Goal: Obtain resource: Obtain resource

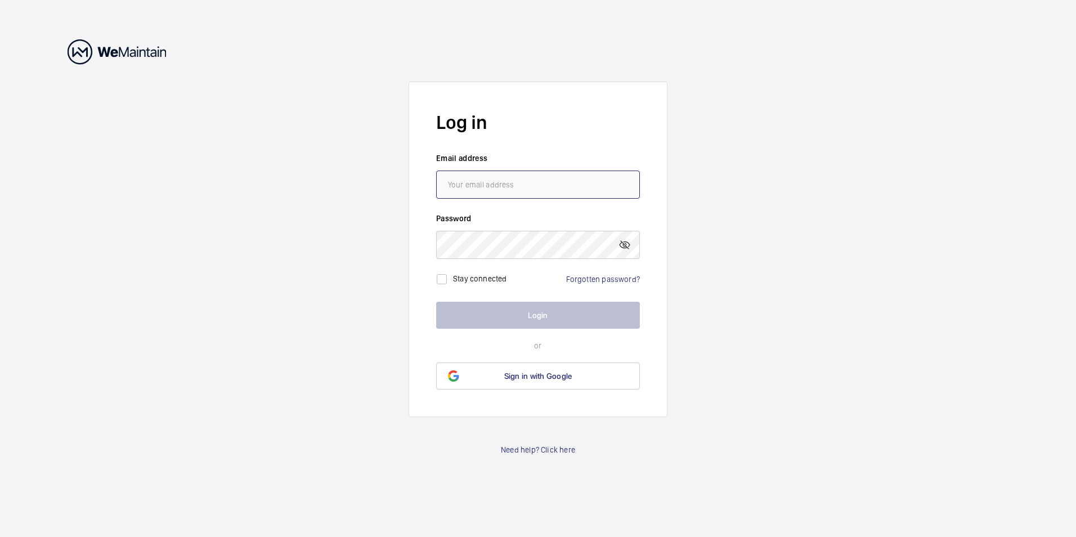
click at [483, 183] on input "email" at bounding box center [538, 184] width 204 height 28
type input "[EMAIL_ADDRESS][DOMAIN_NAME]"
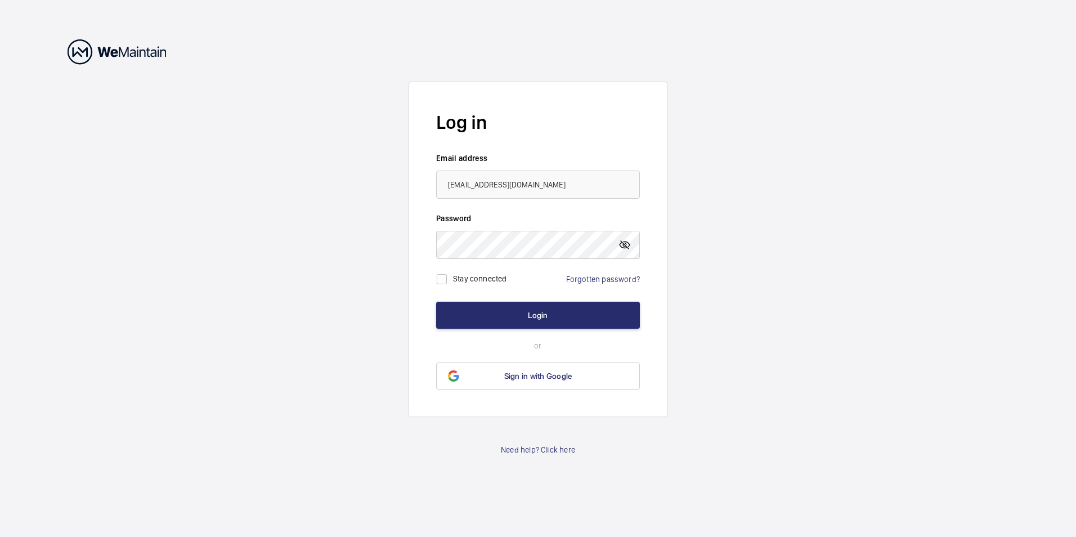
click at [622, 245] on mat-icon at bounding box center [625, 245] width 14 height 14
click at [443, 276] on input "checkbox" at bounding box center [441, 279] width 23 height 23
checkbox input "true"
click at [504, 313] on button "Login" at bounding box center [538, 315] width 204 height 27
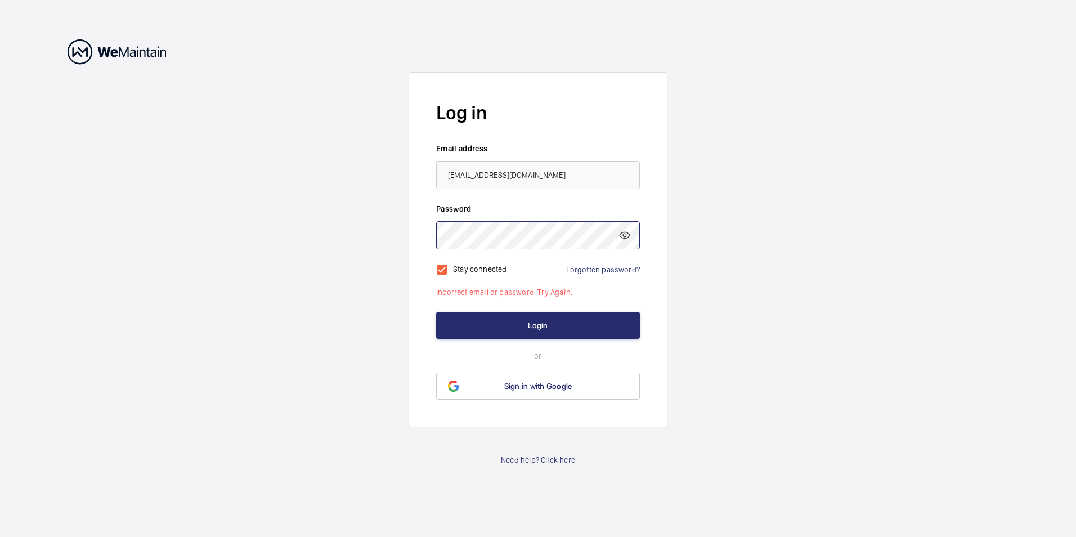
click at [334, 231] on wm-front-auth-container "Log in Email address [EMAIL_ADDRESS][DOMAIN_NAME] Password Stay connected Forgo…" at bounding box center [538, 268] width 1076 height 537
click at [518, 320] on button "Login" at bounding box center [538, 325] width 204 height 27
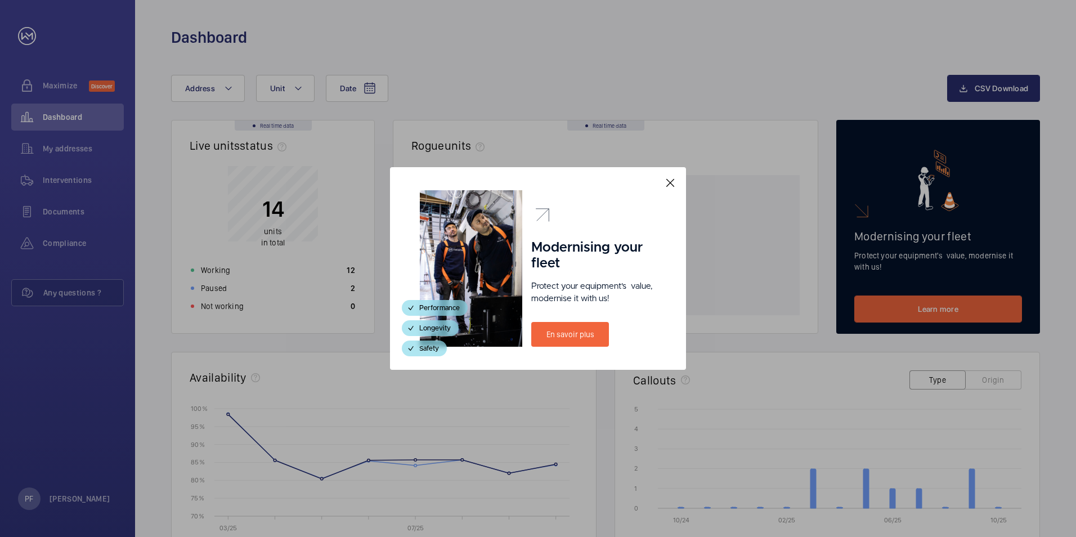
click at [667, 186] on mat-icon at bounding box center [670, 183] width 14 height 14
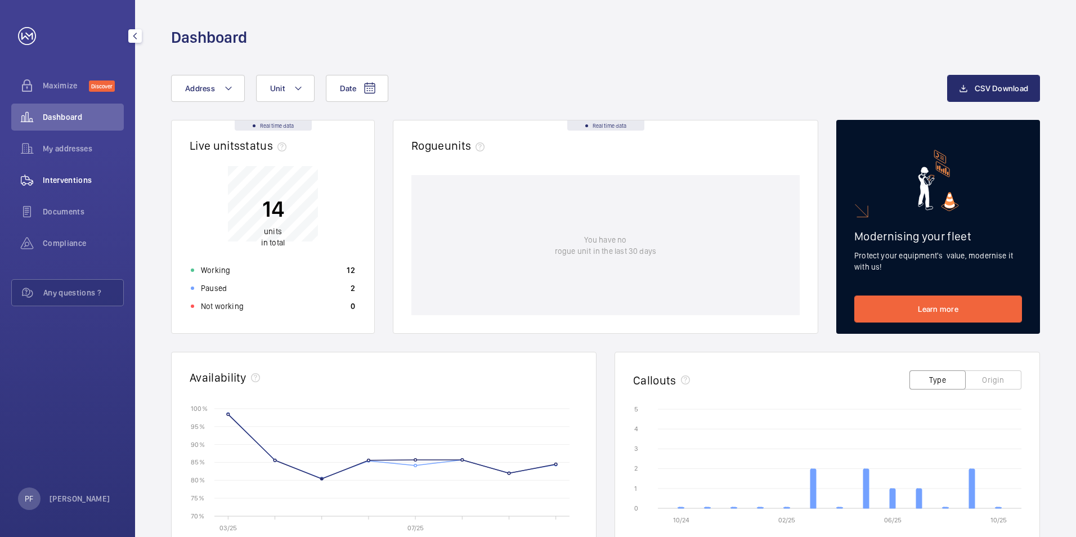
click at [64, 178] on span "Interventions" at bounding box center [83, 179] width 81 height 11
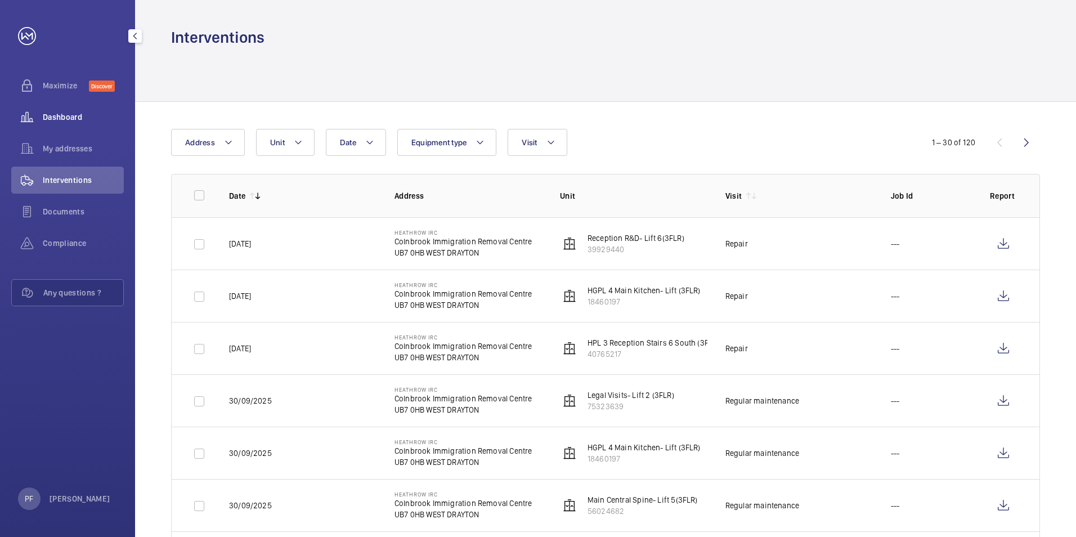
click at [61, 114] on span "Dashboard" at bounding box center [83, 116] width 81 height 11
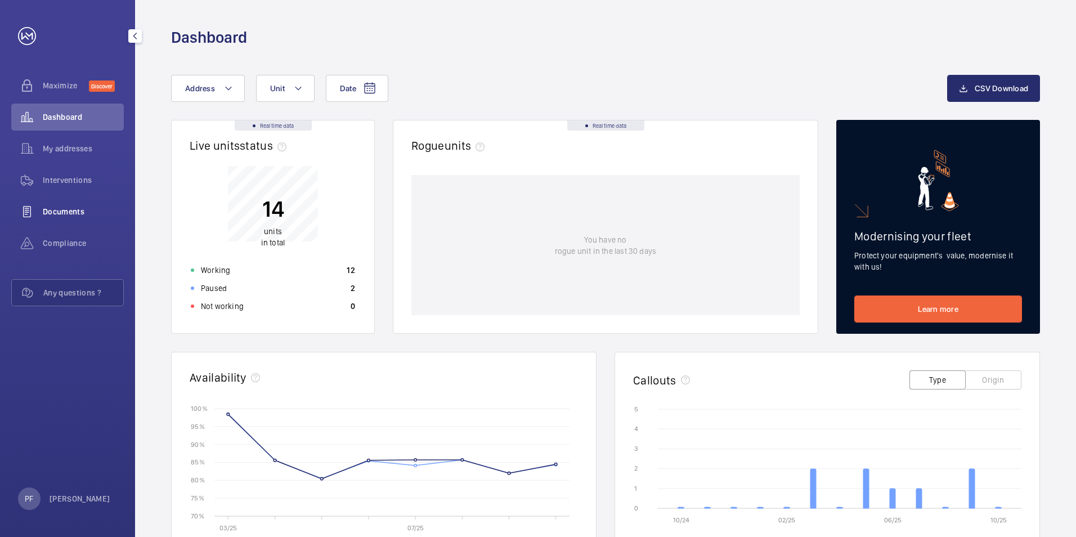
click at [75, 215] on span "Documents" at bounding box center [83, 211] width 81 height 11
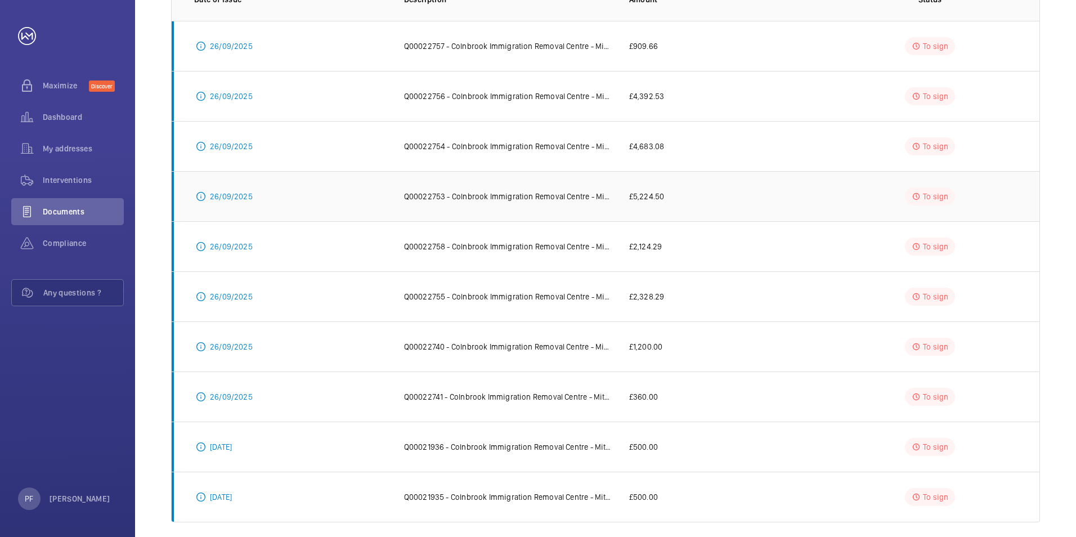
scroll to position [209, 0]
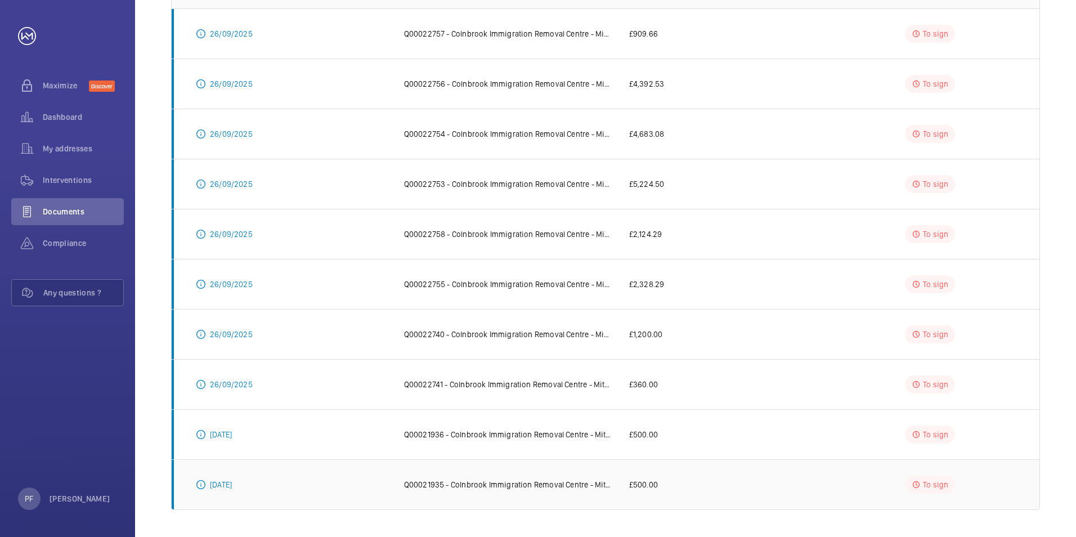
click at [537, 482] on p "Q00021935 - Colnbrook Immigration Removal Centre - Mitie- Care & Custody" at bounding box center [507, 484] width 207 height 11
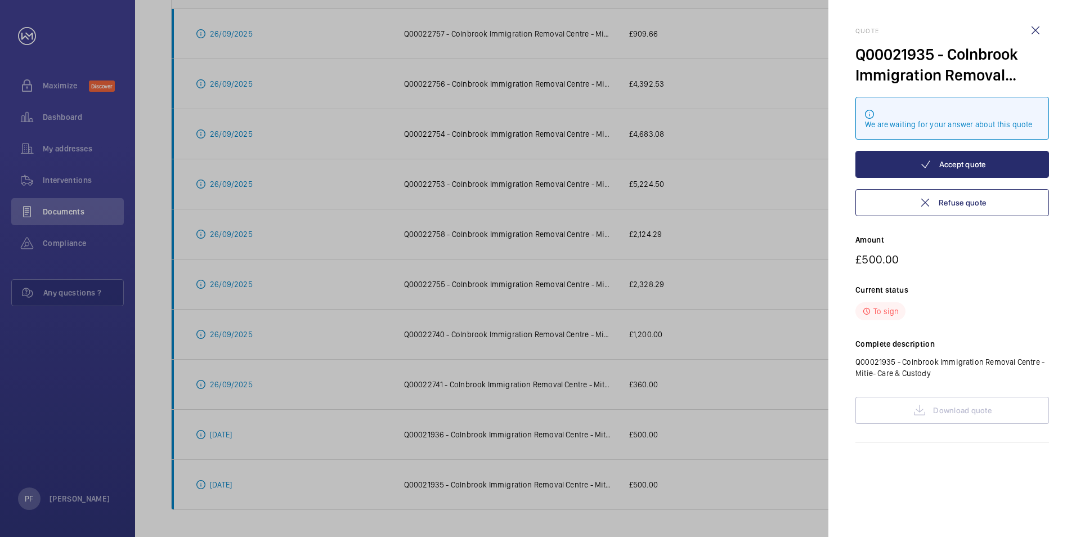
click at [674, 468] on div at bounding box center [538, 268] width 1076 height 537
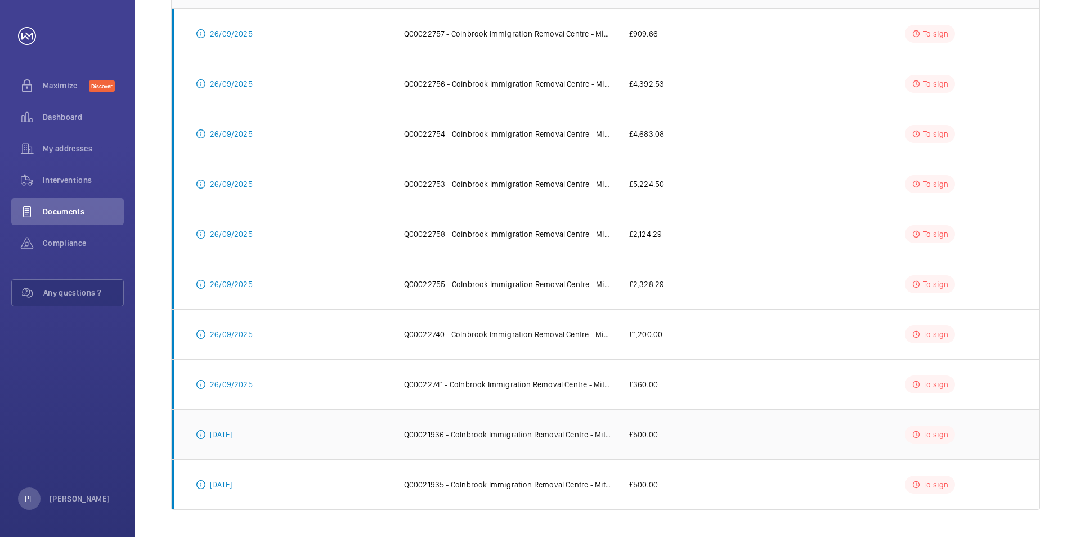
click at [538, 438] on p "Q00021936 - Colnbrook Immigration Removal Centre - Mitie- Care & Custody" at bounding box center [507, 434] width 207 height 11
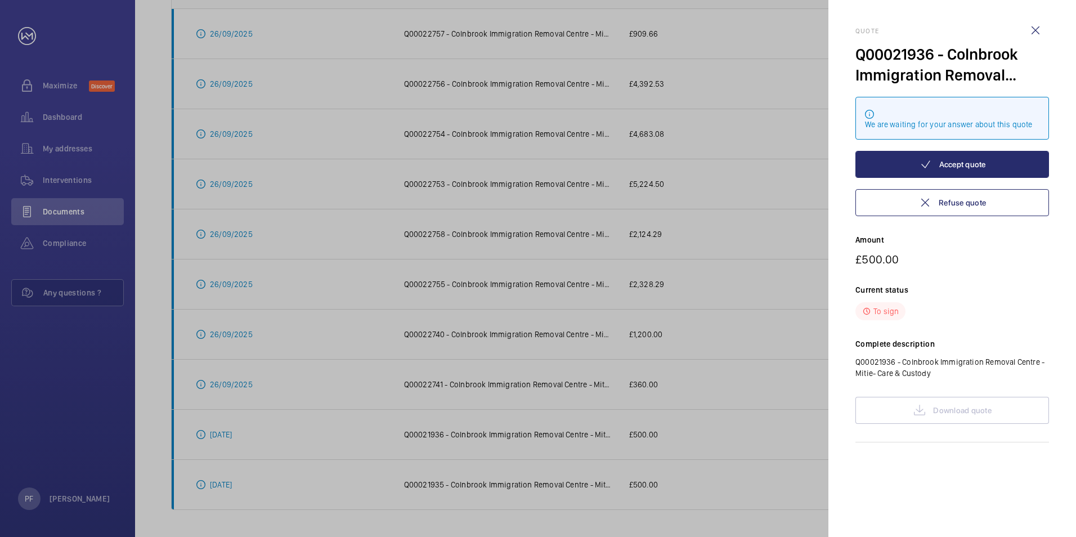
click at [621, 408] on div at bounding box center [538, 268] width 1076 height 537
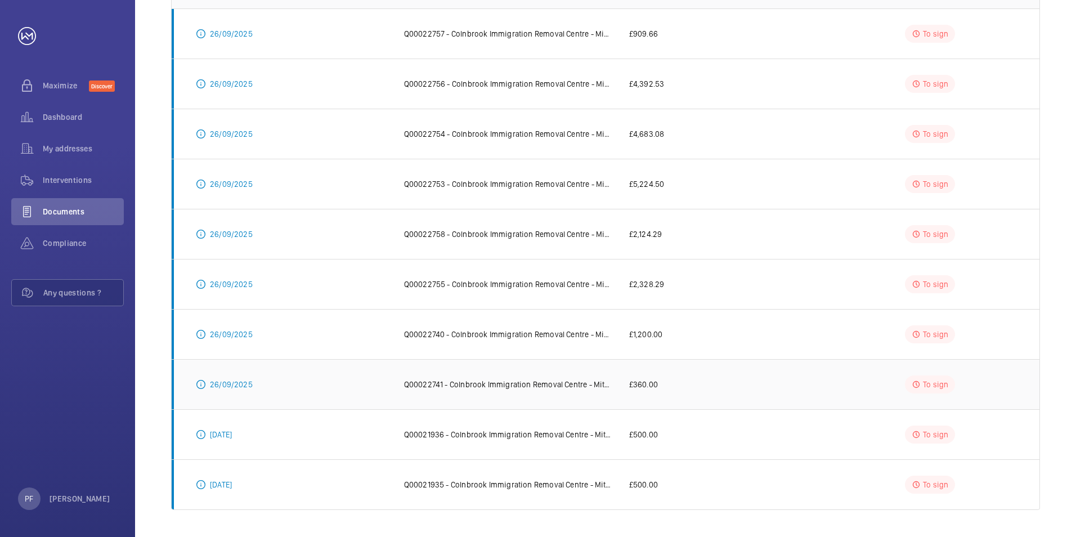
click at [547, 386] on p "Q00022741 - Colnbrook Immigration Removal Centre - Mitie- Care & Custody" at bounding box center [507, 384] width 207 height 11
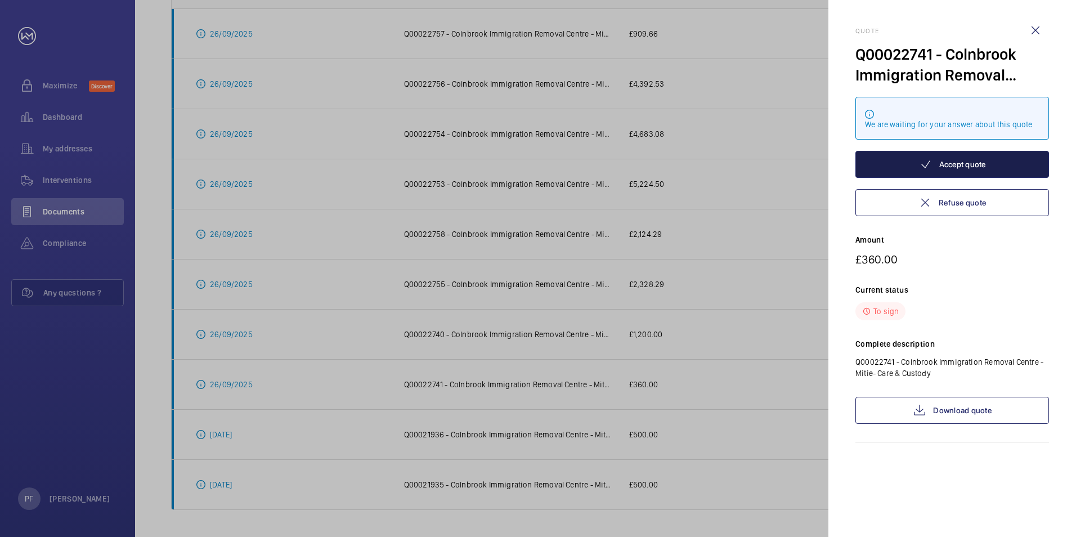
click at [946, 165] on button "Accept quote" at bounding box center [952, 164] width 194 height 27
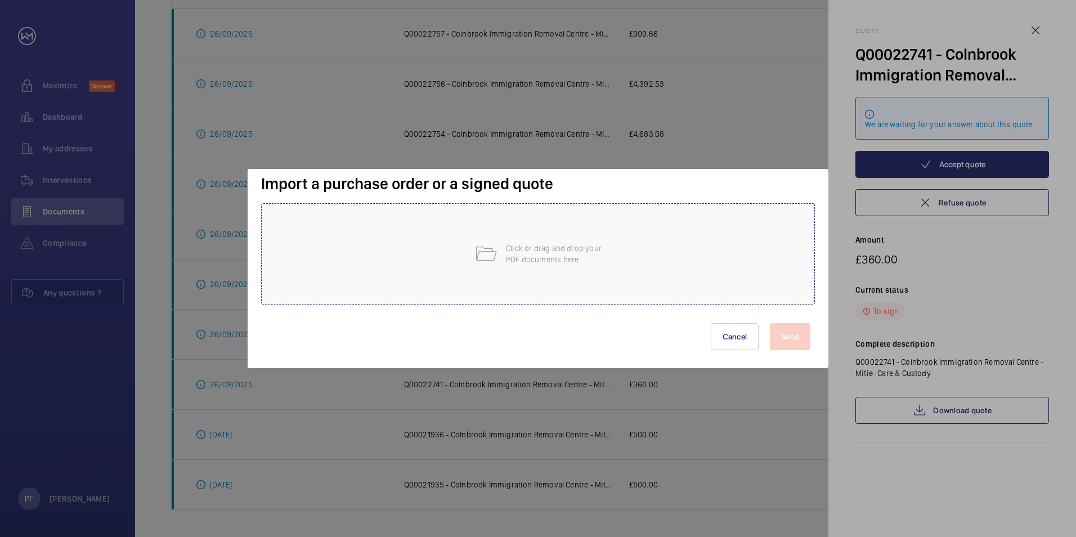
click at [493, 267] on div "Click or drag and drop your PDF documents here" at bounding box center [538, 253] width 554 height 101
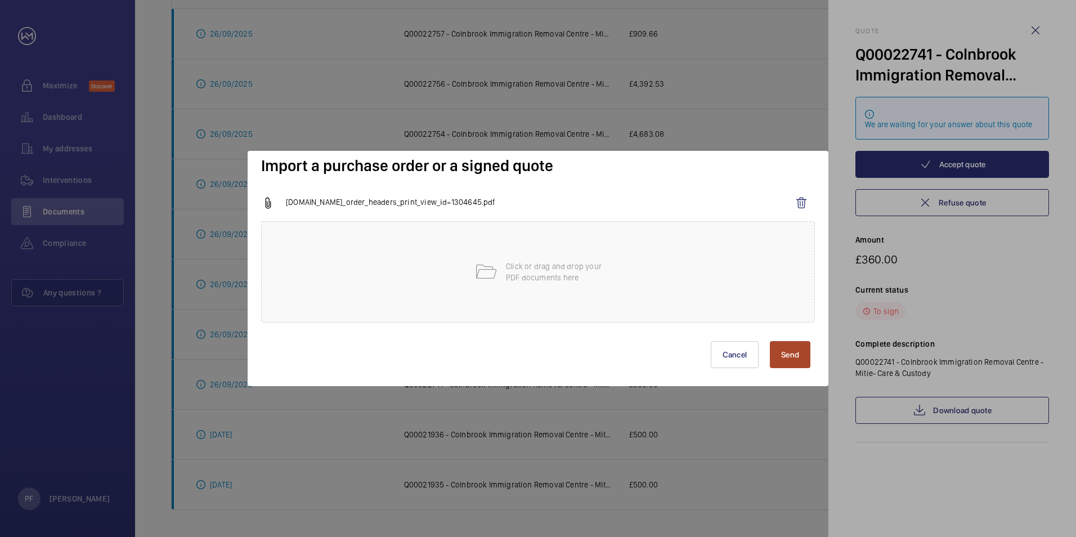
click at [797, 353] on button "Send" at bounding box center [790, 354] width 41 height 27
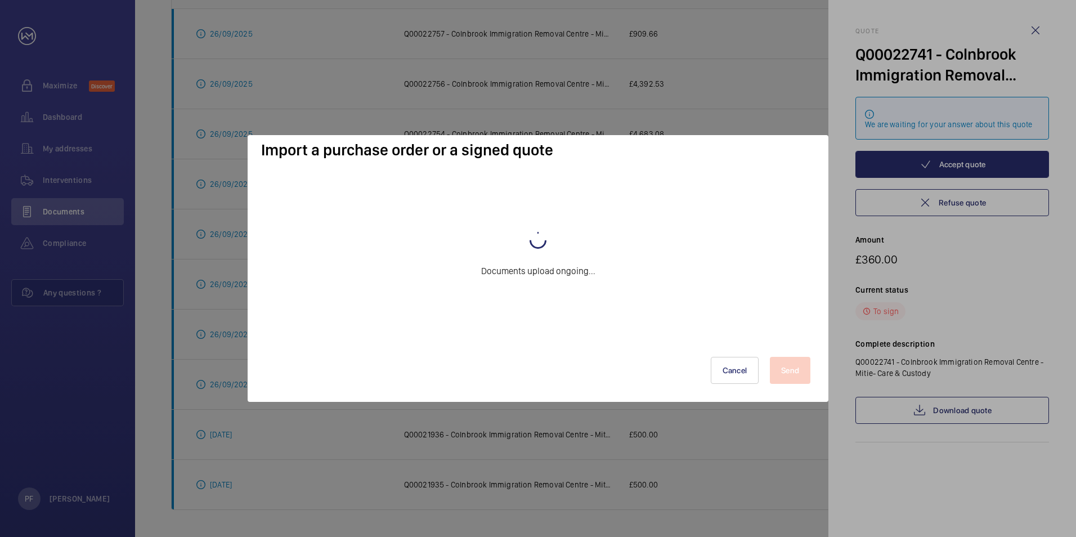
scroll to position [208, 0]
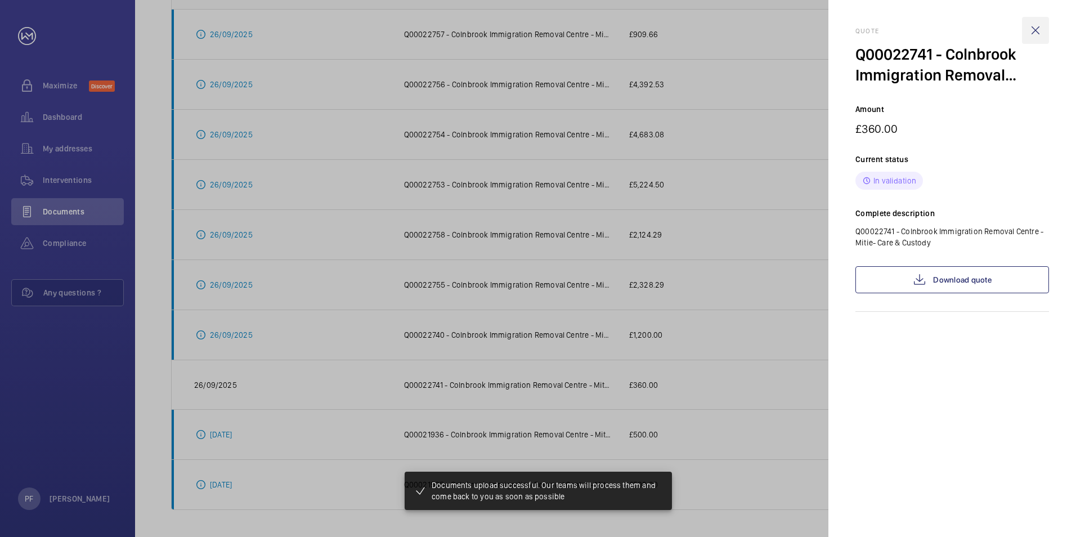
click at [1040, 32] on wm-front-icon-button at bounding box center [1035, 30] width 27 height 27
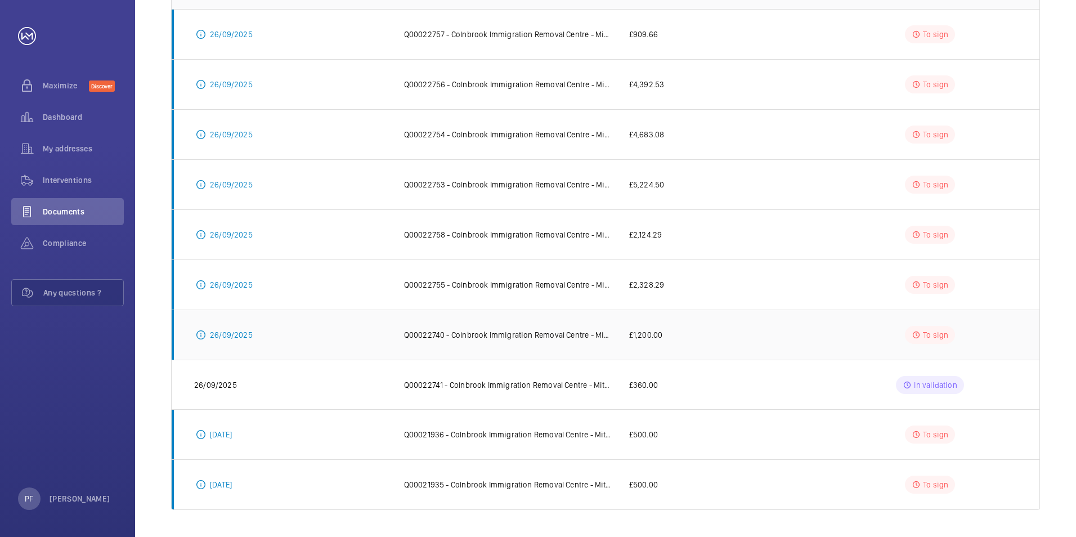
click at [216, 331] on p "26/09/2025" at bounding box center [231, 334] width 43 height 11
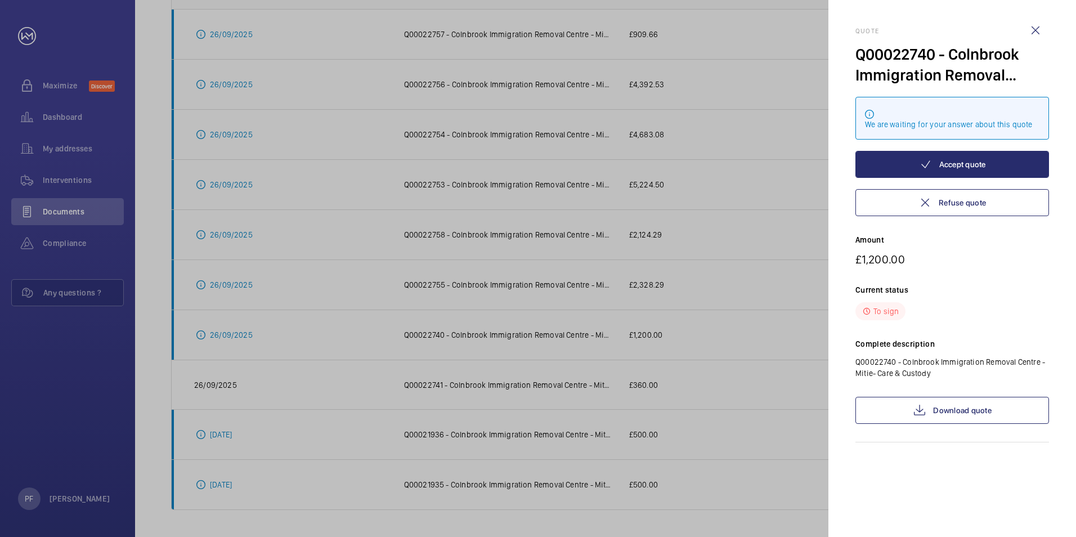
click at [800, 369] on div at bounding box center [538, 268] width 1076 height 537
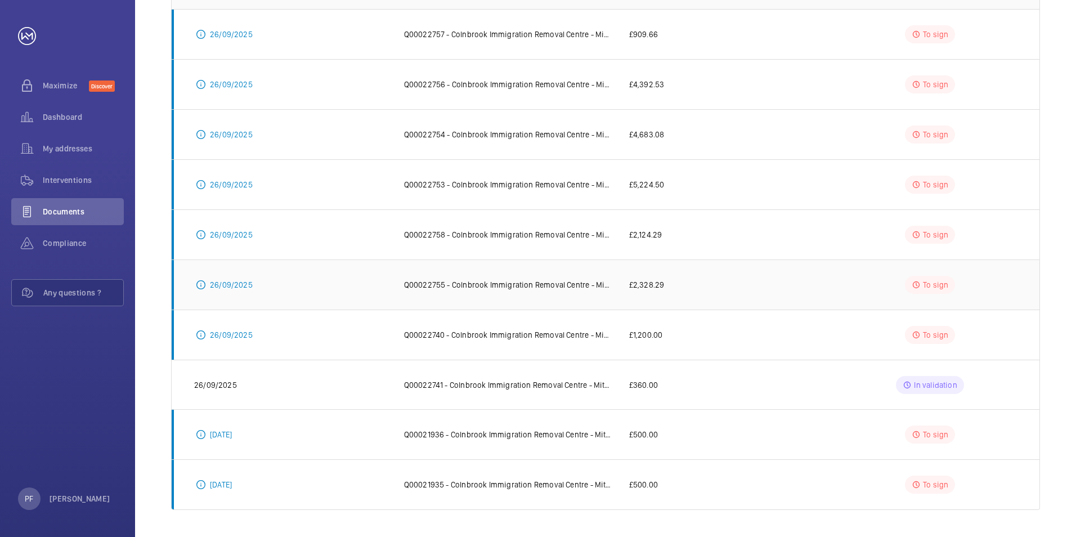
click at [242, 284] on p "26/09/2025" at bounding box center [231, 284] width 43 height 11
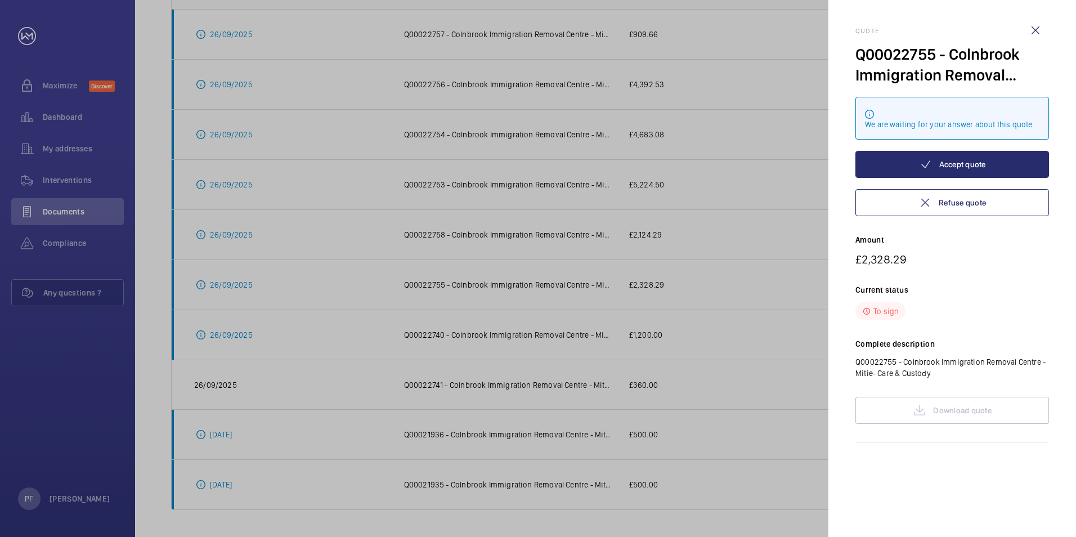
click at [777, 378] on div at bounding box center [538, 268] width 1076 height 537
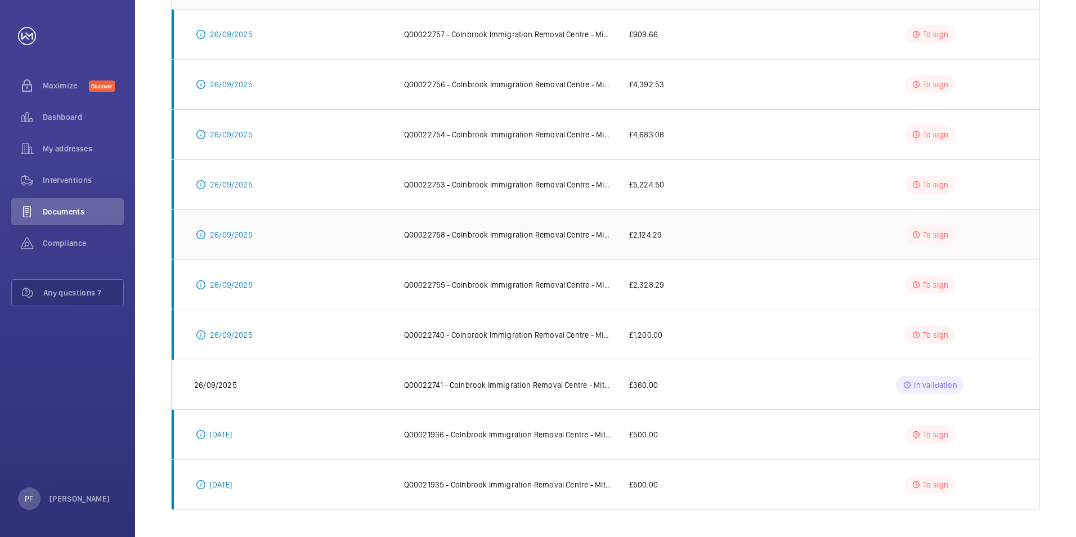
click at [228, 235] on p "26/09/2025" at bounding box center [231, 234] width 43 height 11
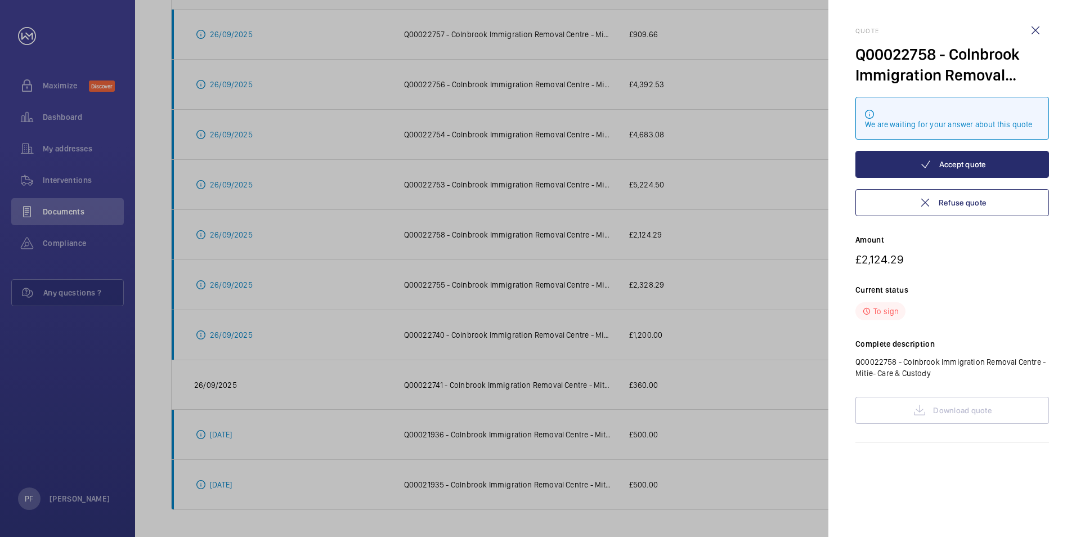
click at [375, 305] on div at bounding box center [538, 268] width 1076 height 537
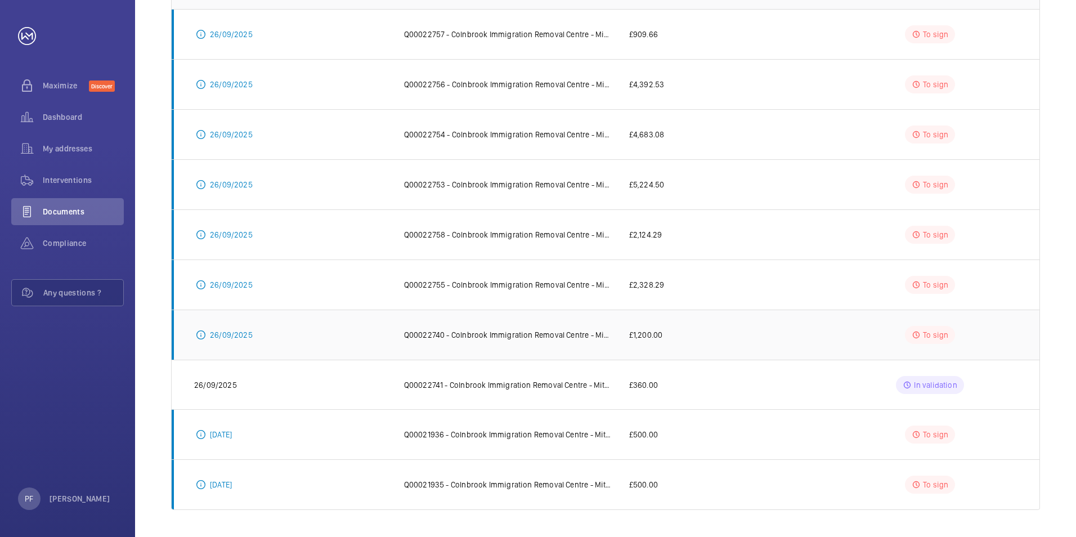
click at [238, 336] on p "26/09/2025" at bounding box center [231, 334] width 43 height 11
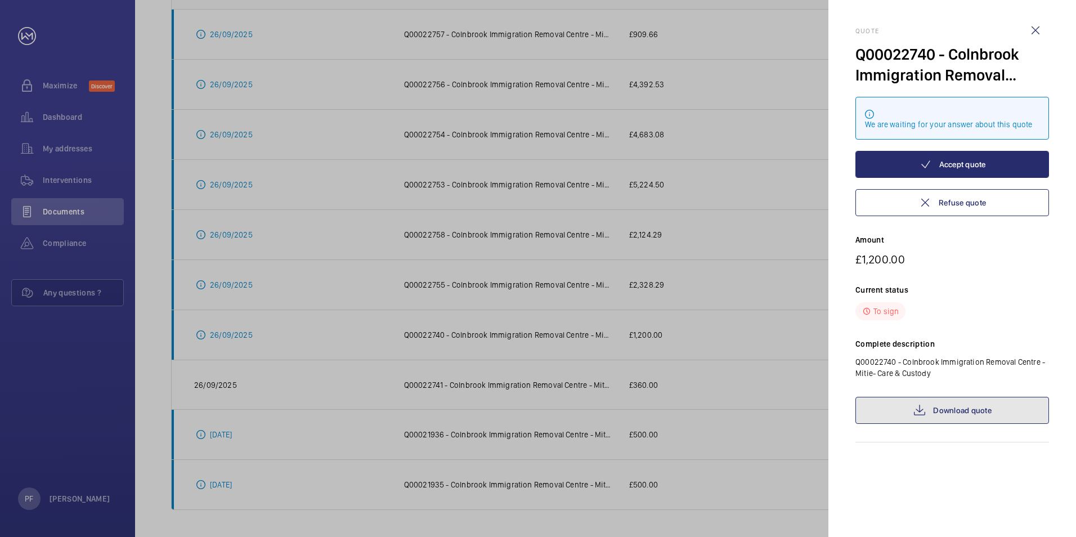
click at [918, 415] on mat-icon at bounding box center [920, 410] width 14 height 14
click at [751, 294] on div at bounding box center [538, 268] width 1076 height 537
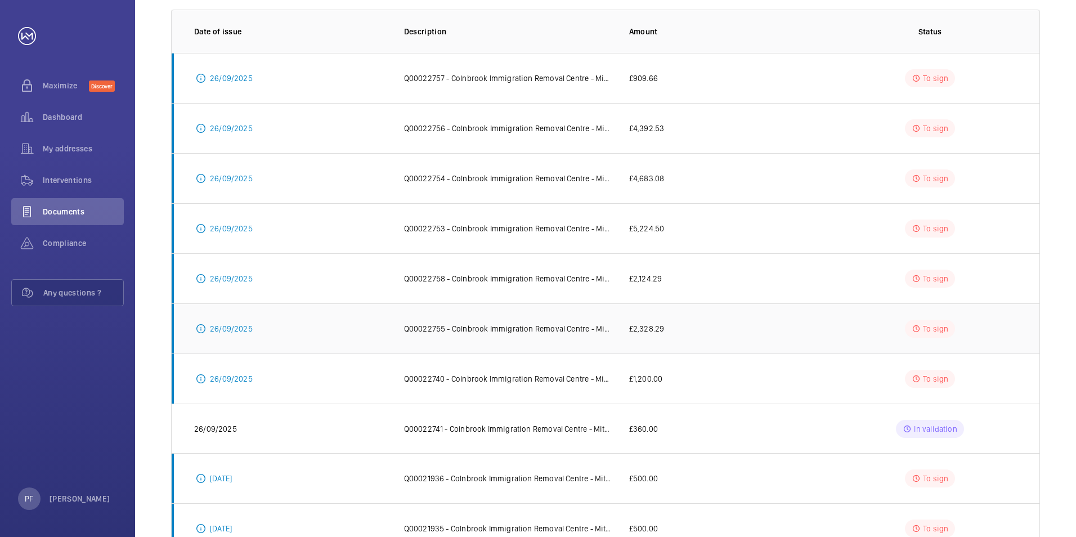
scroll to position [96, 0]
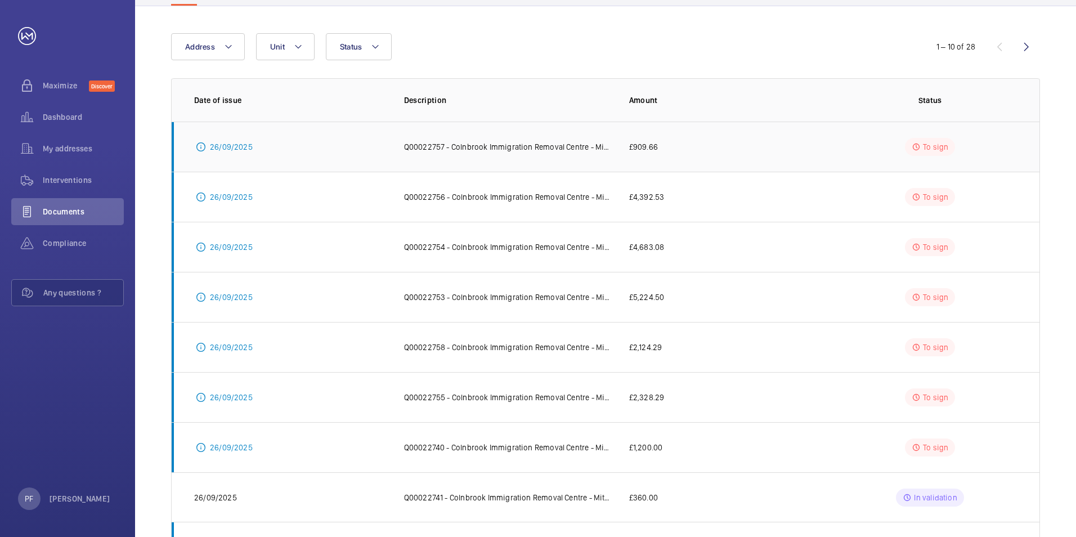
click at [259, 143] on td "26/09/2025" at bounding box center [279, 147] width 214 height 50
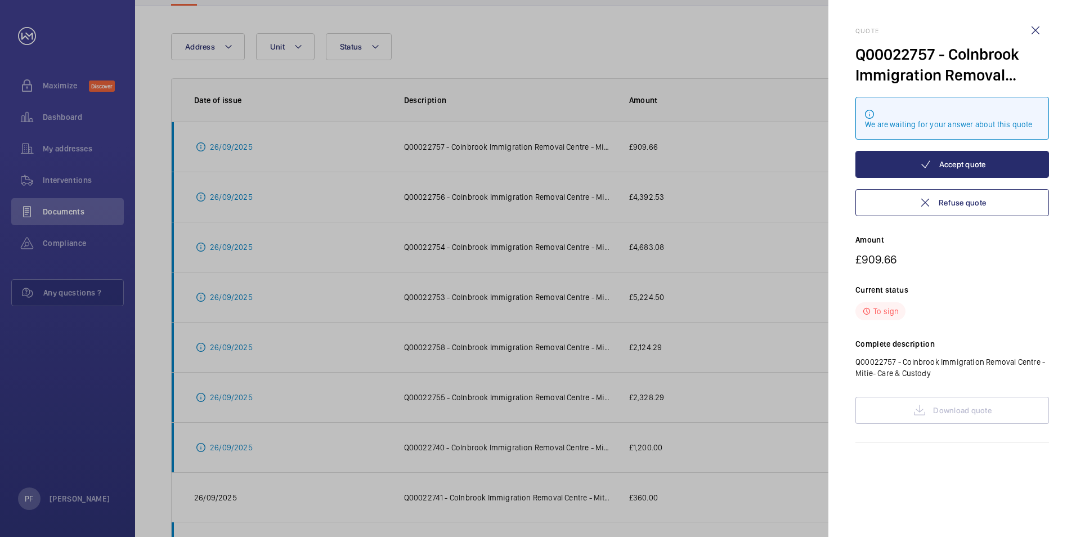
click at [708, 270] on div at bounding box center [538, 268] width 1076 height 537
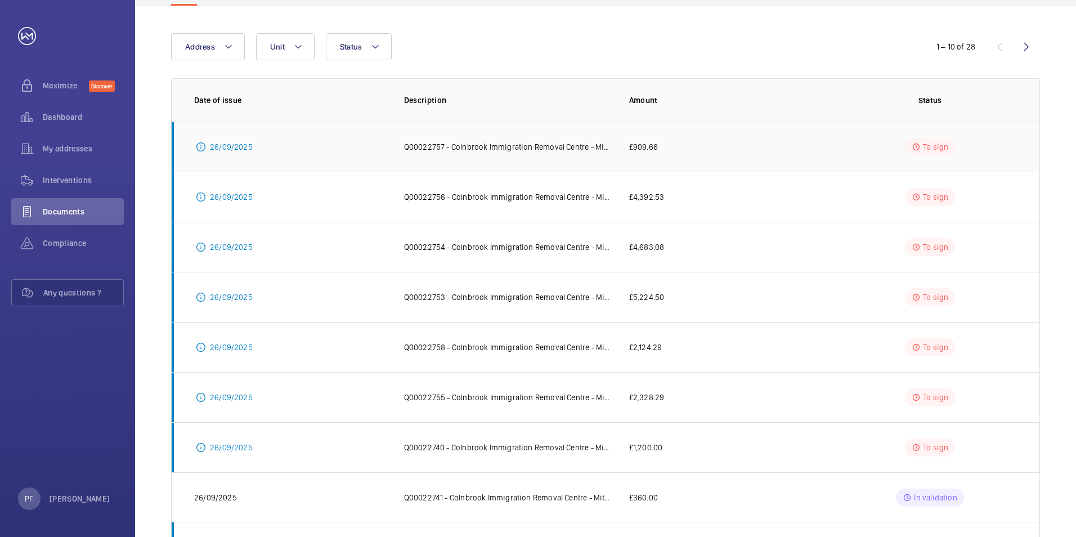
click at [227, 146] on p "26/09/2025" at bounding box center [231, 146] width 43 height 11
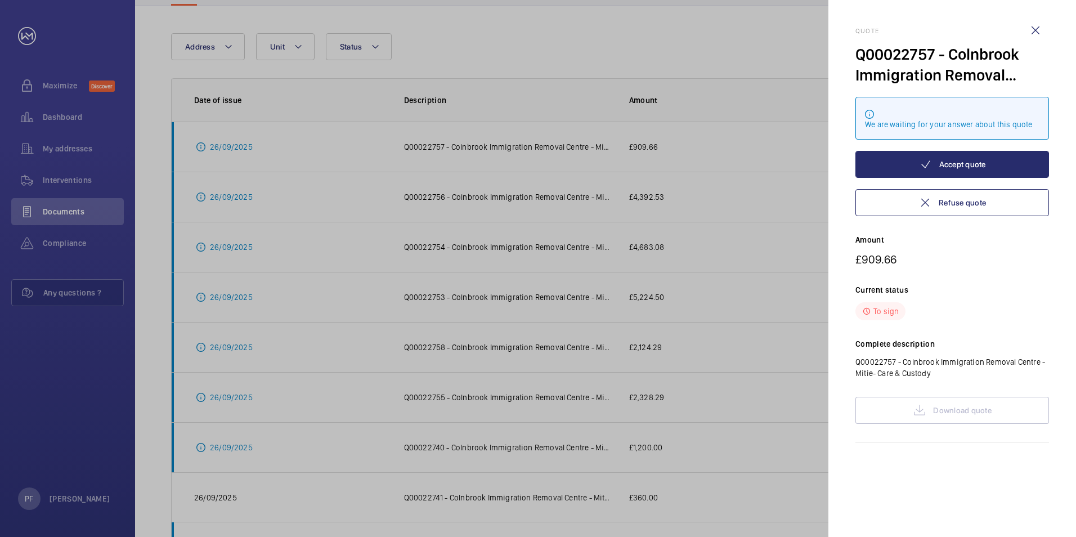
click at [228, 185] on div at bounding box center [538, 268] width 1076 height 537
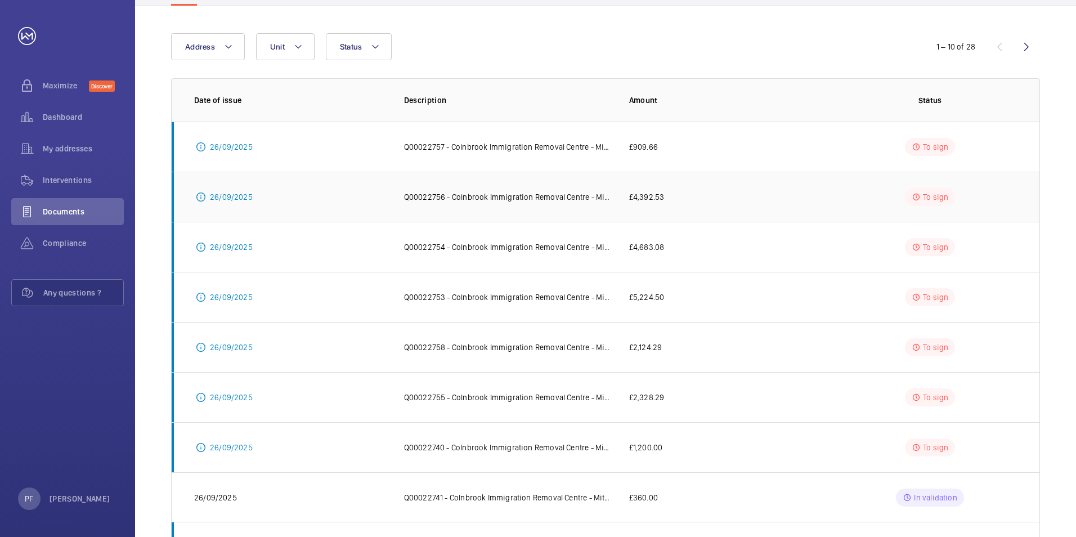
click at [230, 194] on p "26/09/2025" at bounding box center [231, 196] width 43 height 11
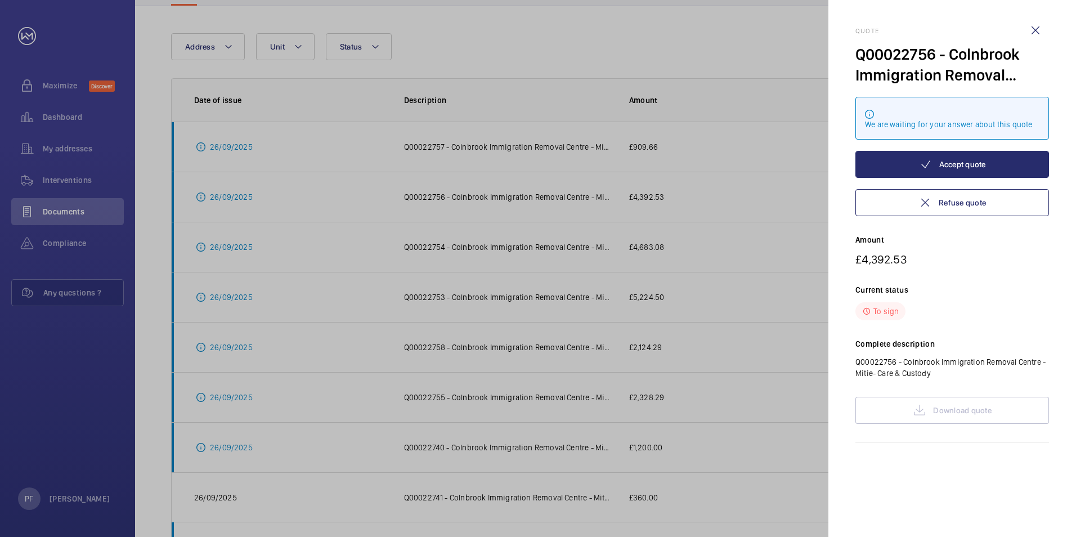
click at [549, 291] on div at bounding box center [538, 268] width 1076 height 537
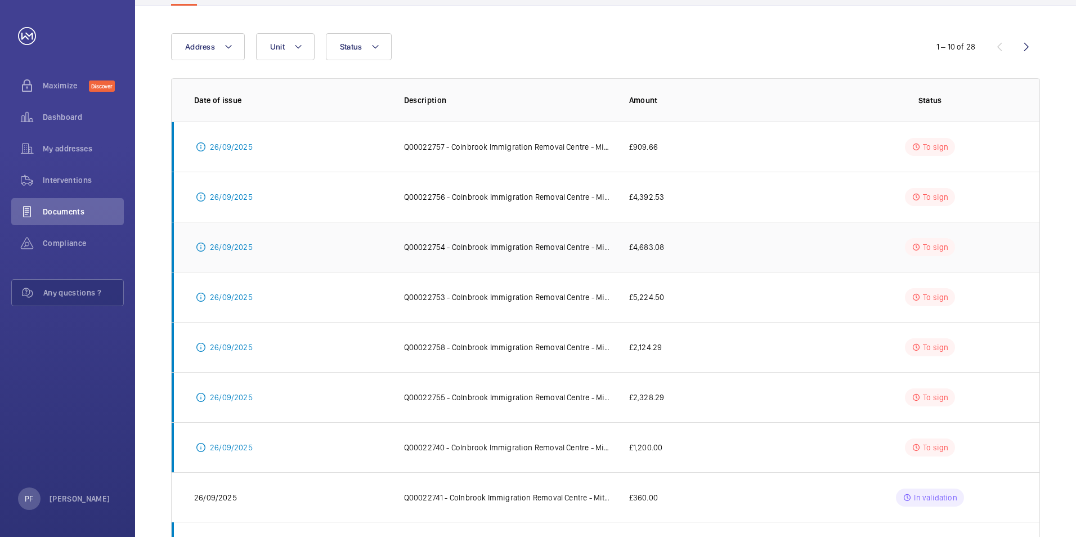
click at [236, 245] on p "26/09/2025" at bounding box center [231, 246] width 43 height 11
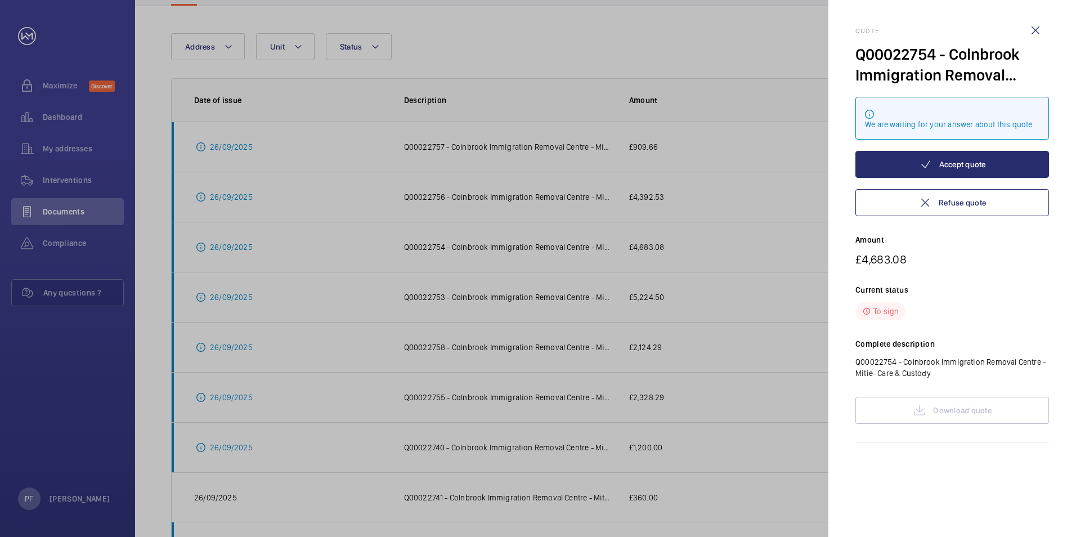
click at [245, 277] on div at bounding box center [538, 268] width 1076 height 537
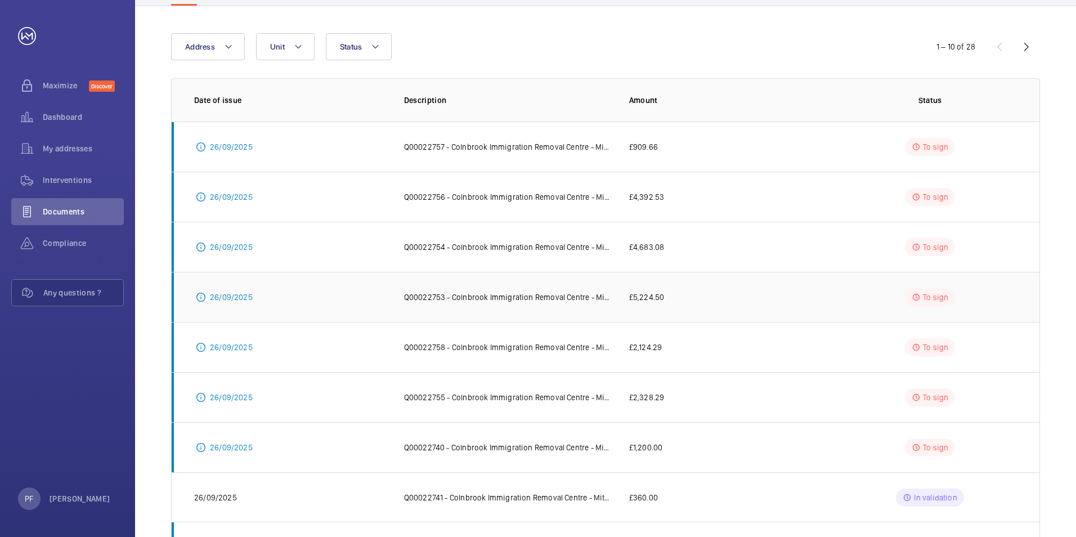
click at [230, 296] on p "26/09/2025" at bounding box center [231, 296] width 43 height 11
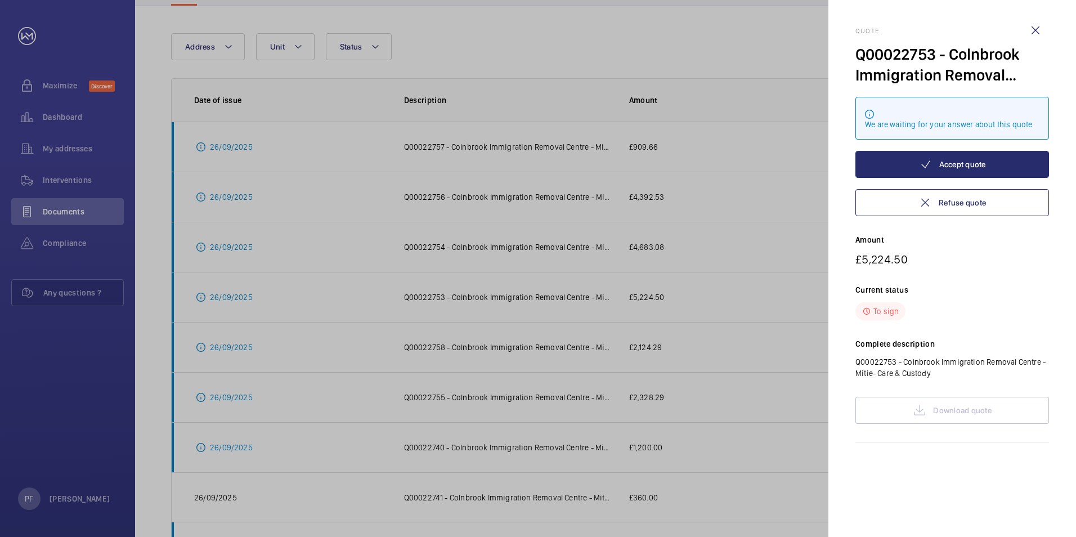
drag, startPoint x: 349, startPoint y: 367, endPoint x: 322, endPoint y: 361, distance: 27.2
click at [349, 366] on div at bounding box center [538, 268] width 1076 height 537
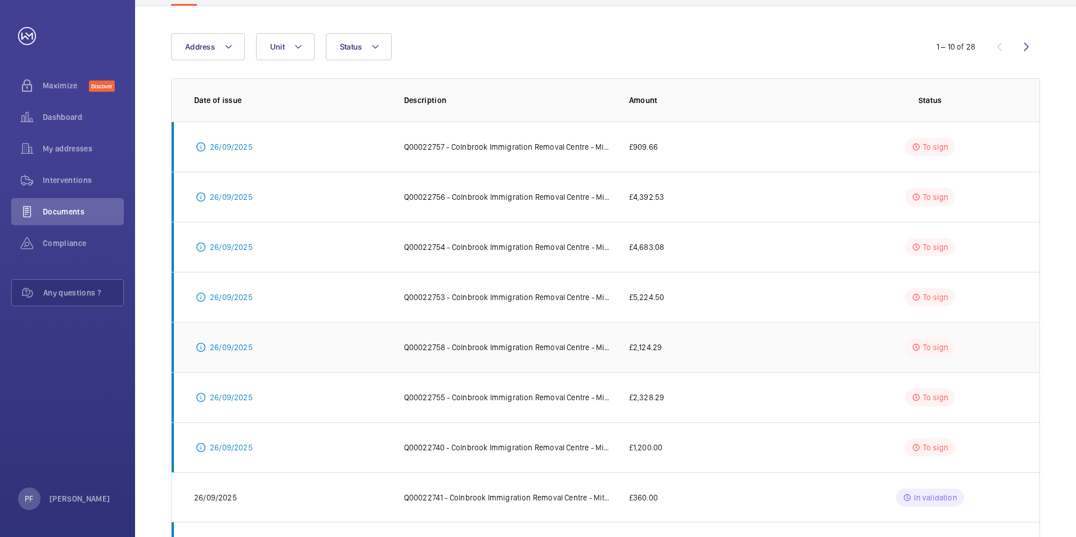
click at [235, 348] on p "26/09/2025" at bounding box center [231, 347] width 43 height 11
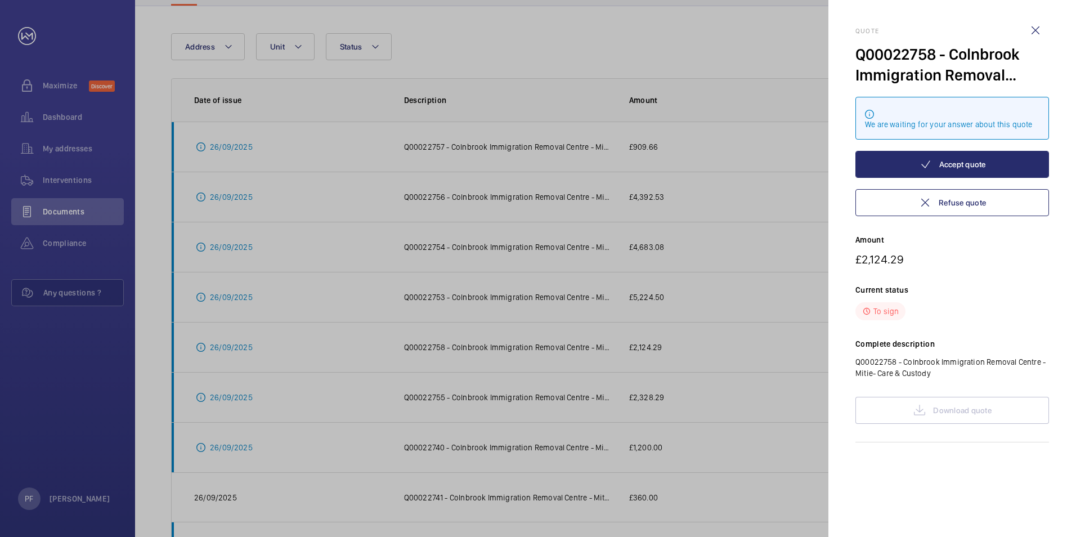
click at [461, 415] on div at bounding box center [538, 268] width 1076 height 537
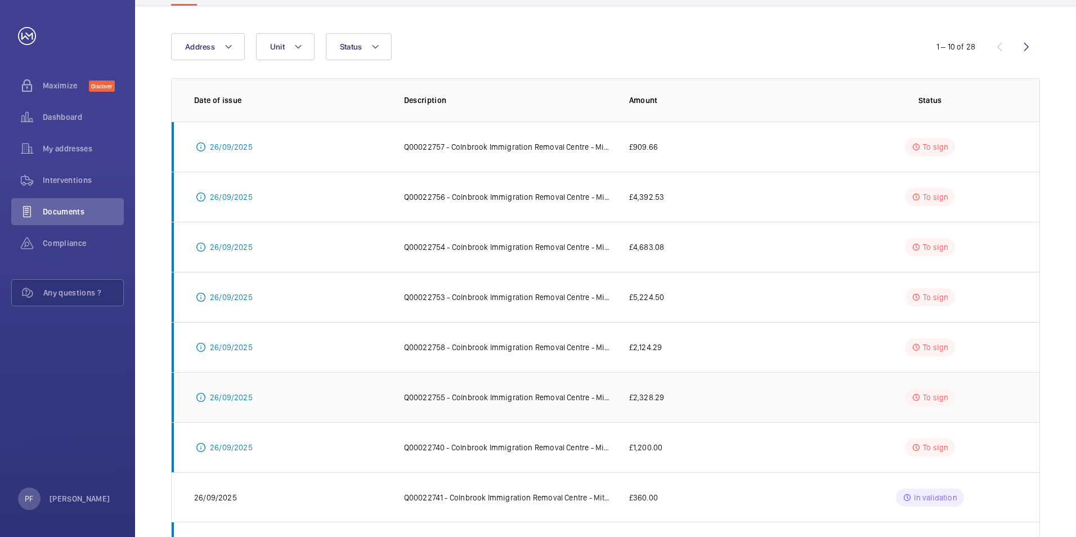
click at [236, 401] on p "26/09/2025" at bounding box center [231, 397] width 43 height 11
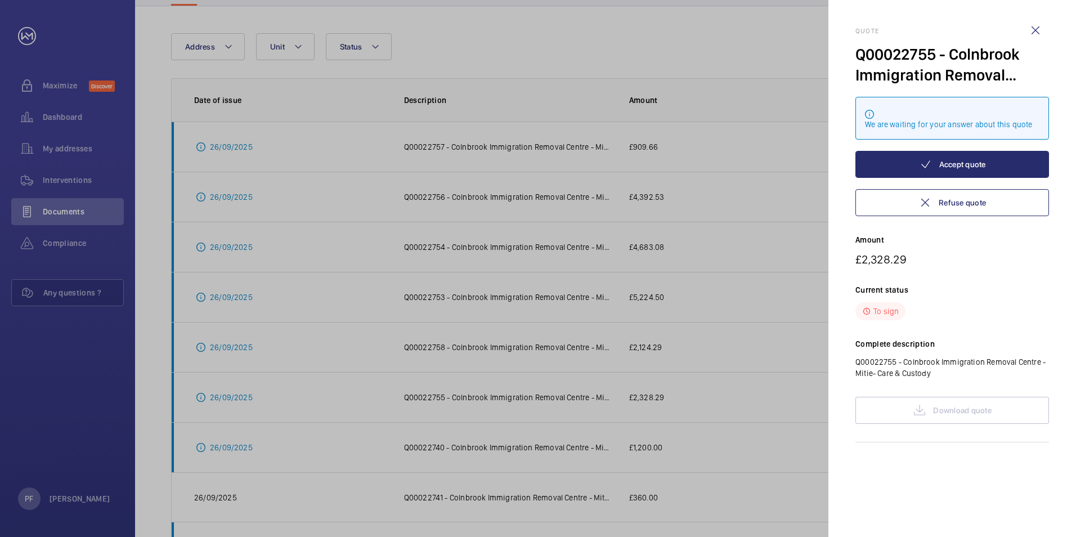
click at [358, 401] on div at bounding box center [538, 268] width 1076 height 537
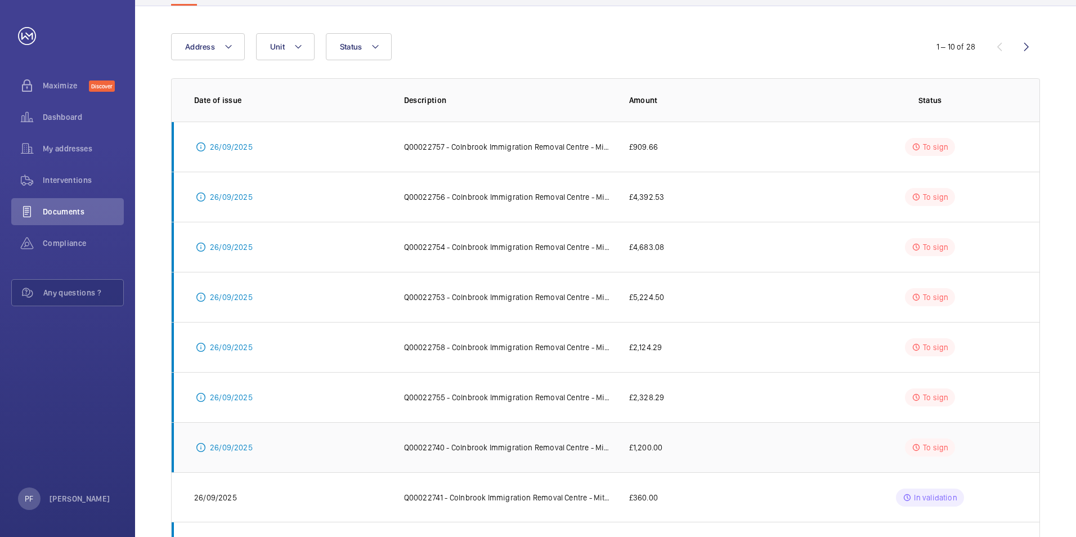
click at [237, 446] on p "26/09/2025" at bounding box center [231, 447] width 43 height 11
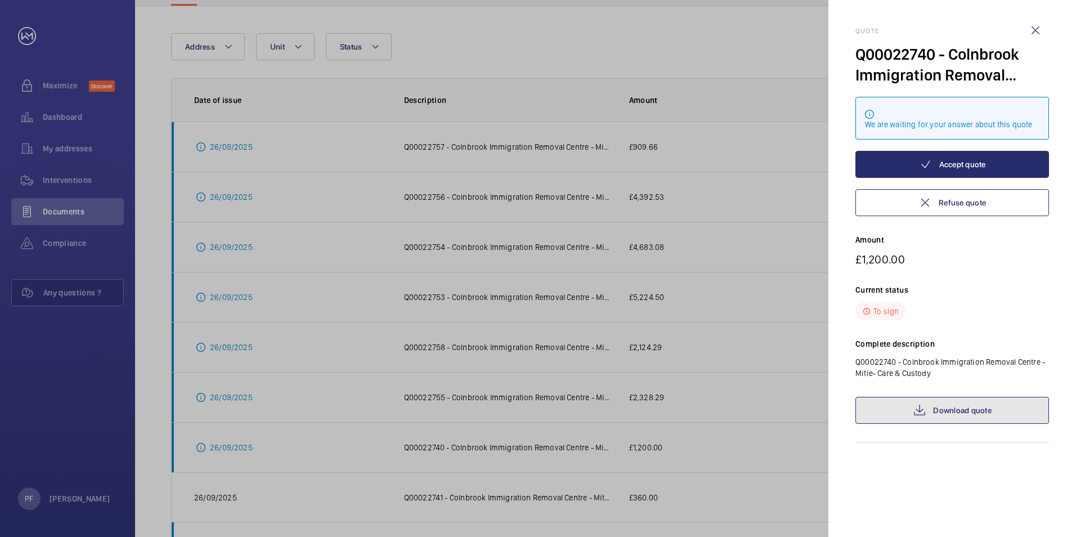
click at [921, 417] on link "Download quote" at bounding box center [952, 410] width 194 height 27
click at [1034, 33] on wm-front-icon-button at bounding box center [1035, 30] width 27 height 27
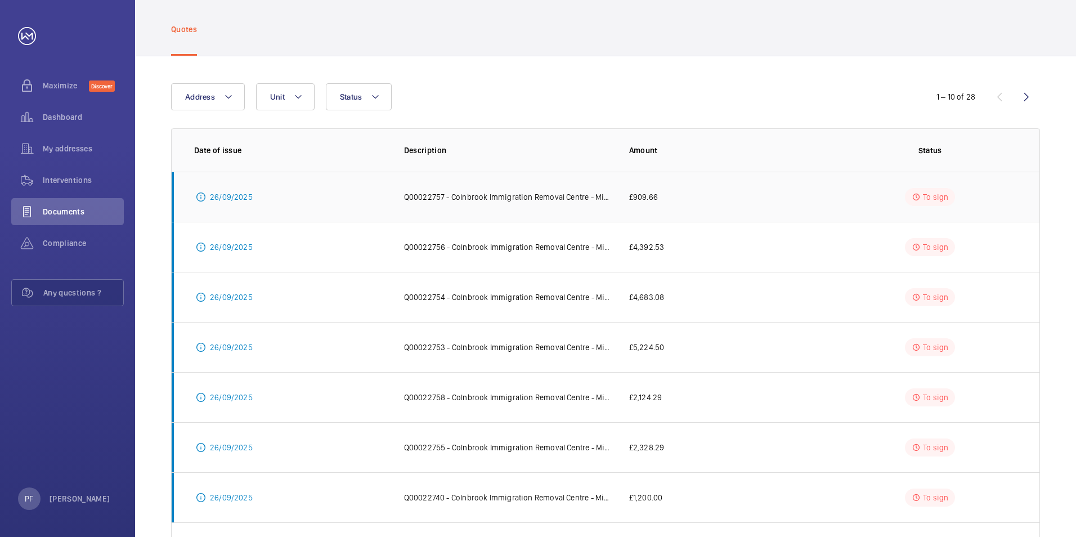
scroll to position [208, 0]
